Goal: Task Accomplishment & Management: Manage account settings

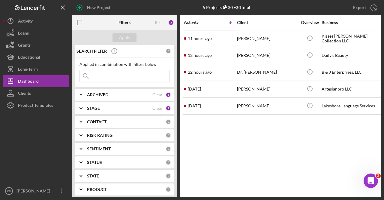
click at [88, 111] on icon "Icon/Expander" at bounding box center [81, 108] width 15 height 15
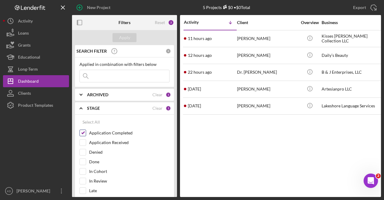
click at [85, 134] on input "Application Completed" at bounding box center [83, 133] width 6 height 6
checkbox input "false"
click at [84, 144] on input "Application Received" at bounding box center [83, 142] width 6 height 6
checkbox input "true"
click at [128, 39] on div "Apply" at bounding box center [124, 37] width 11 height 9
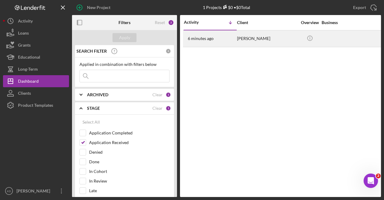
click at [250, 37] on div "[PERSON_NAME]" at bounding box center [267, 39] width 60 height 16
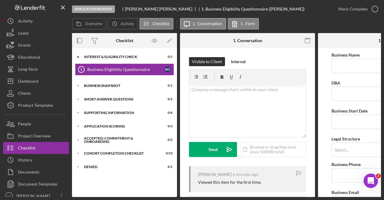
click at [89, 31] on div "Overview Icon/History Activity Checklist Icon/Message 1. Conversation 1. Form O…" at bounding box center [226, 107] width 309 height 179
click at [91, 24] on label "Overview" at bounding box center [93, 23] width 17 height 5
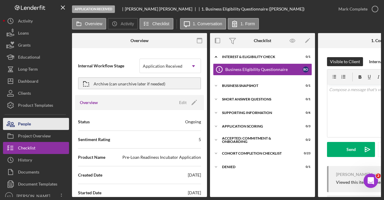
click at [41, 121] on button "People" at bounding box center [36, 124] width 66 height 12
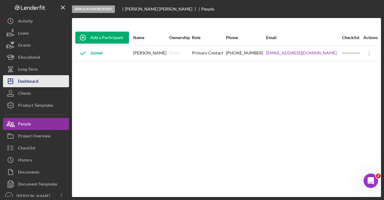
click at [35, 83] on div "Dashboard" at bounding box center [28, 82] width 20 height 14
